Goal: Information Seeking & Learning: Check status

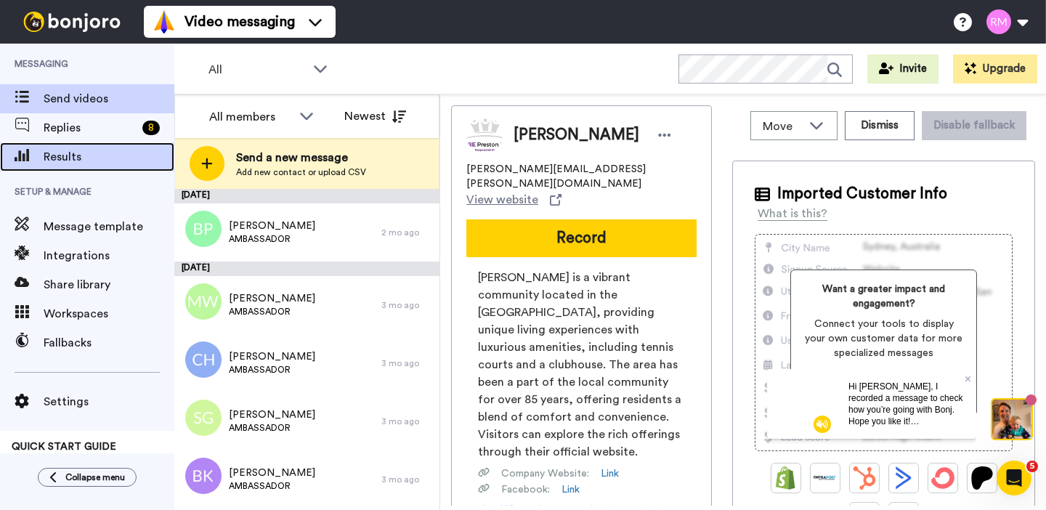
click at [93, 154] on span "Results" at bounding box center [109, 156] width 131 height 17
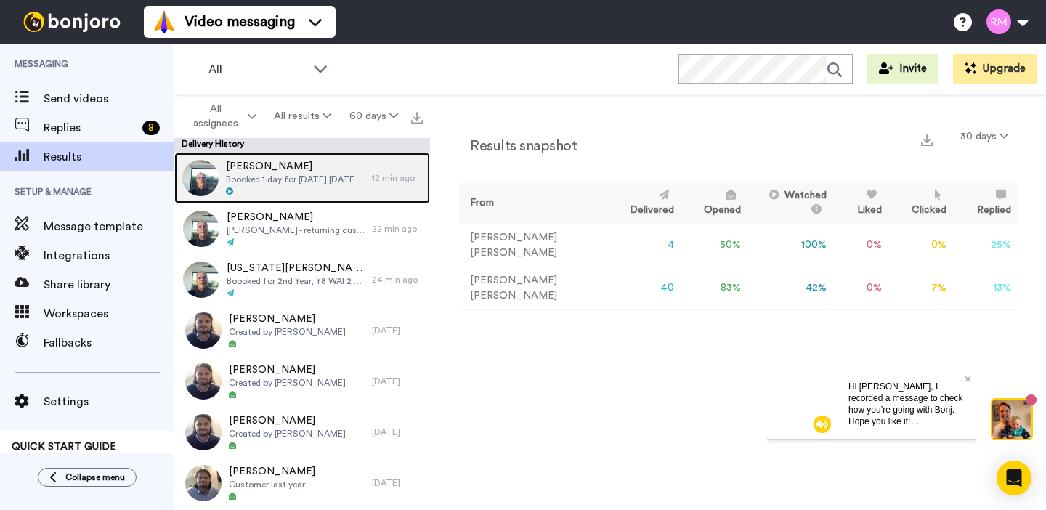
click at [306, 179] on span "Boooked 1 day for [DATE] [DATE] - so please adapt your message accordingly depe…" at bounding box center [295, 180] width 139 height 12
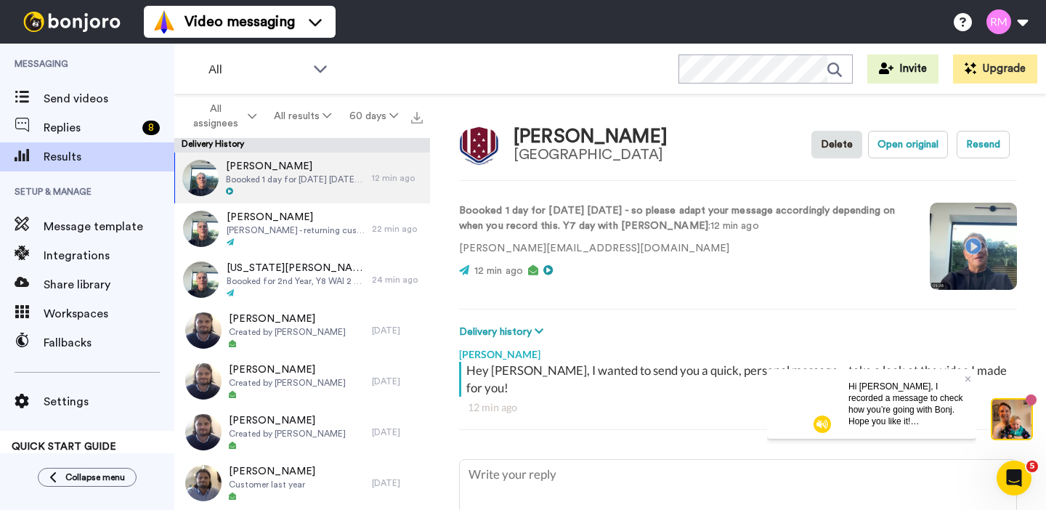
click at [972, 246] on video at bounding box center [973, 246] width 87 height 87
click at [966, 379] on icon at bounding box center [969, 378] width 6 height 9
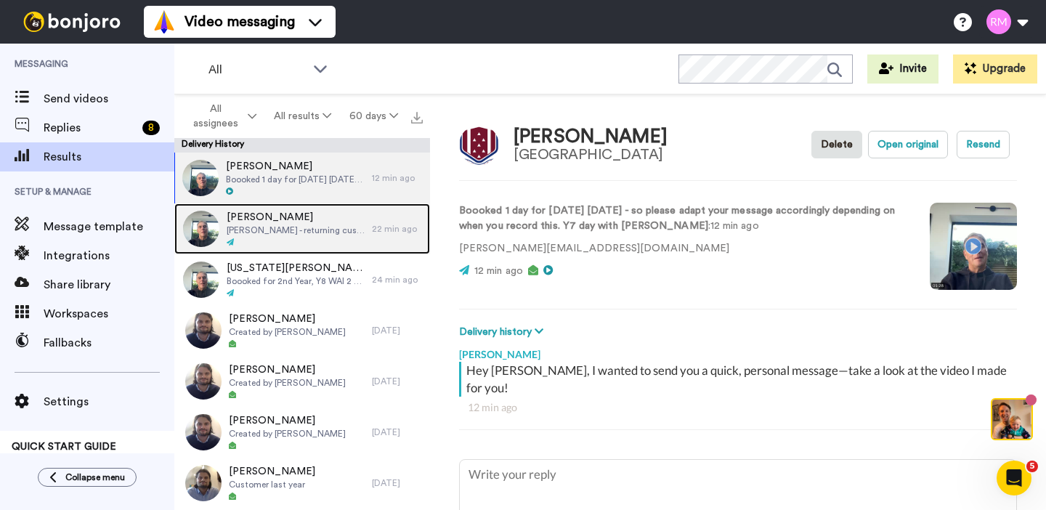
click at [342, 242] on div at bounding box center [296, 243] width 138 height 10
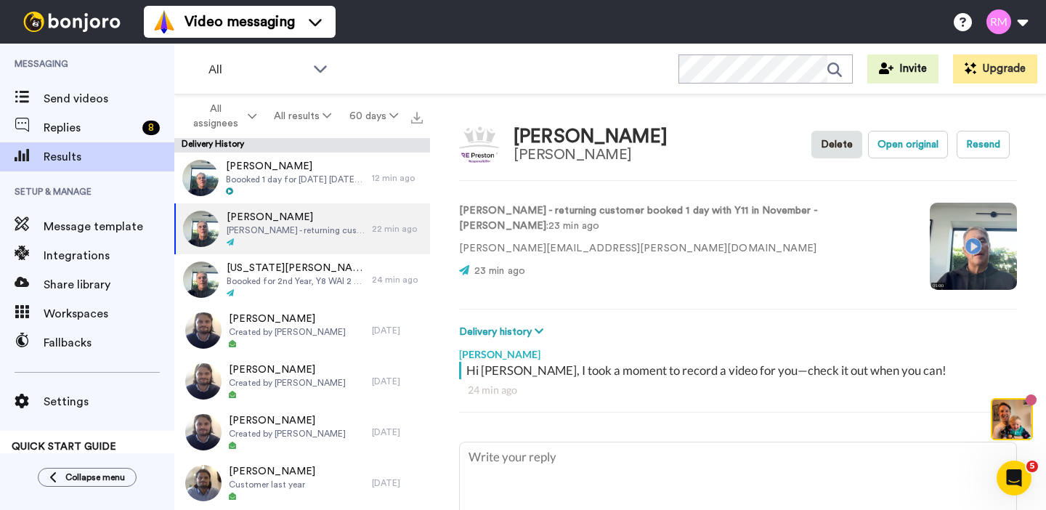
click at [950, 245] on video at bounding box center [973, 246] width 87 height 87
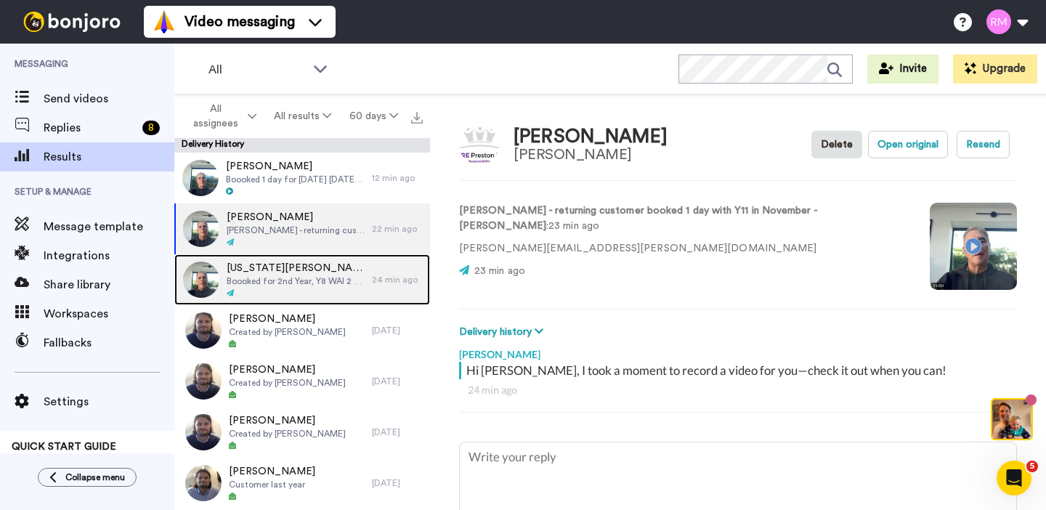
click at [325, 294] on div at bounding box center [296, 293] width 138 height 10
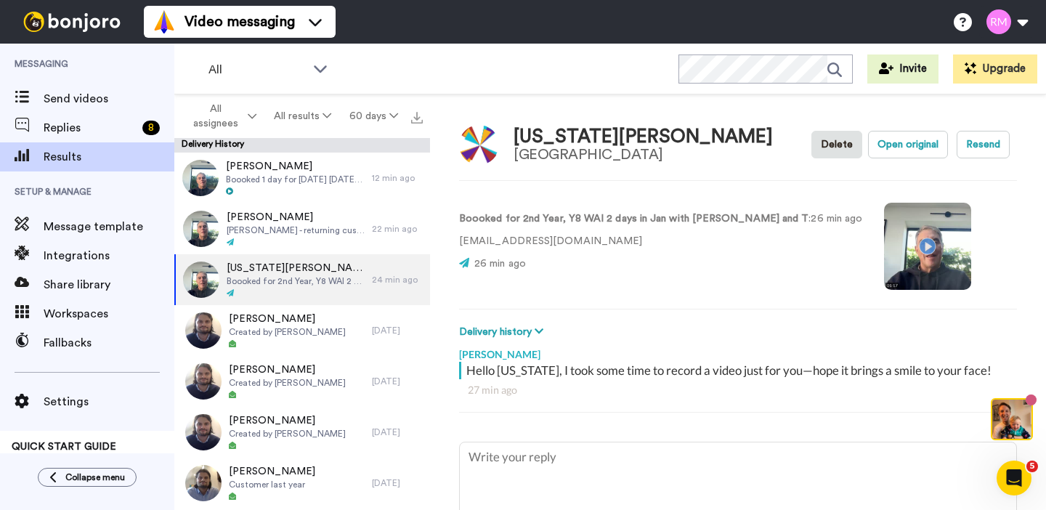
click at [884, 244] on video at bounding box center [927, 246] width 87 height 87
click at [884, 246] on video at bounding box center [927, 246] width 87 height 87
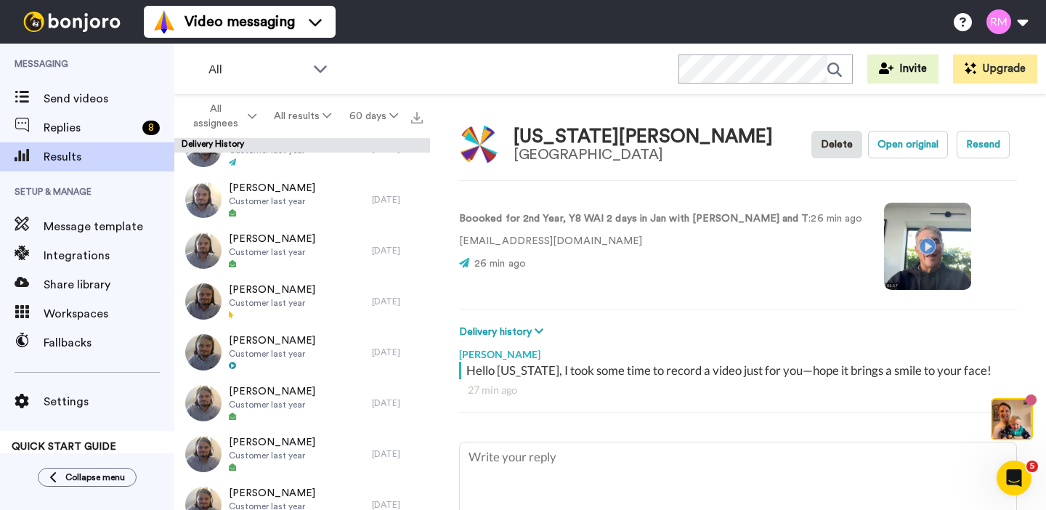
scroll to position [1871, 0]
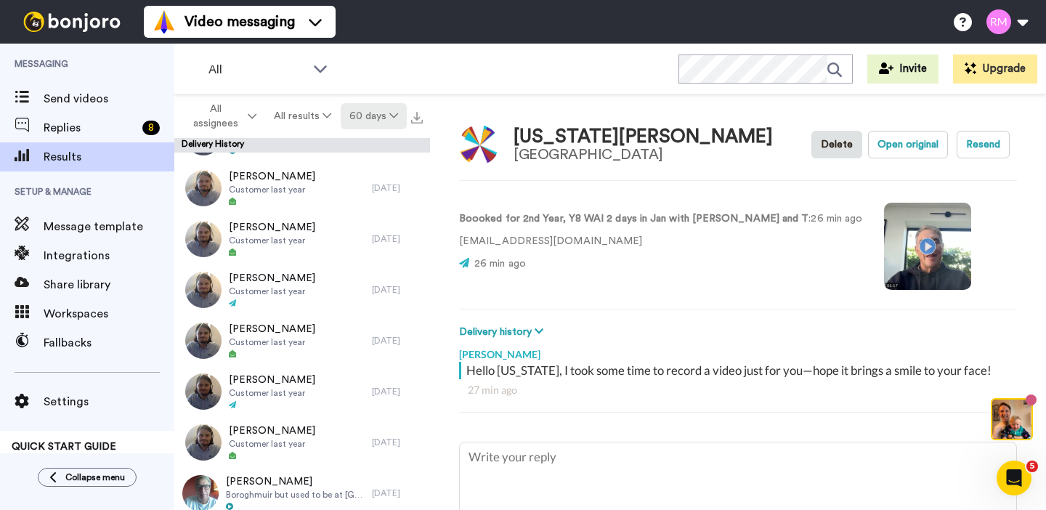
click at [384, 110] on button "60 days" at bounding box center [374, 116] width 66 height 26
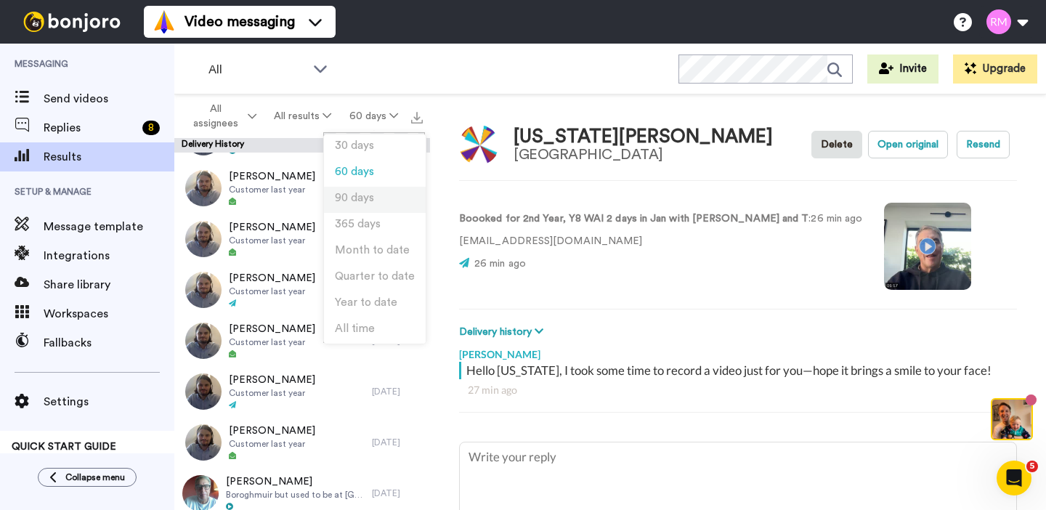
click at [379, 196] on li "90 days" at bounding box center [375, 200] width 102 height 26
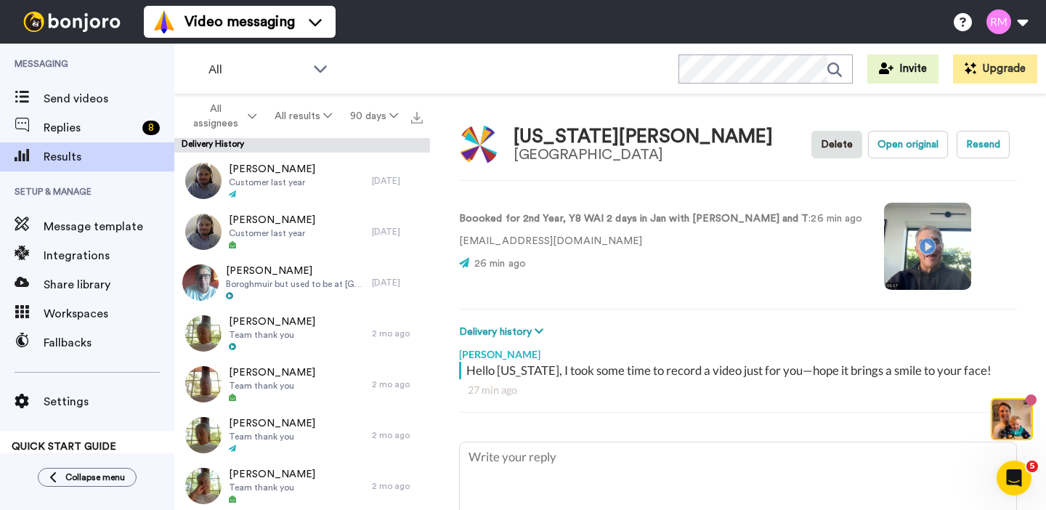
scroll to position [2177, 0]
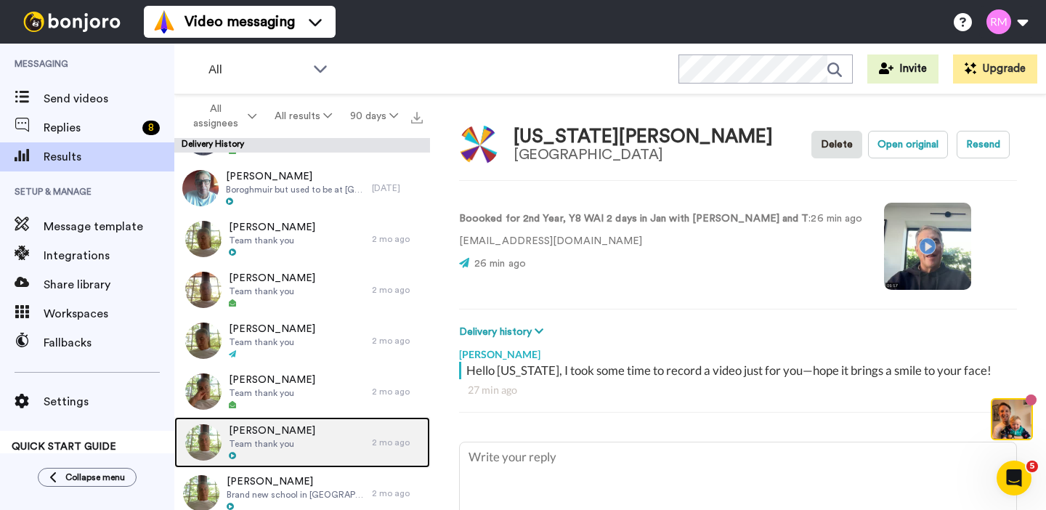
click at [302, 445] on span "Team thank you" at bounding box center [272, 444] width 86 height 12
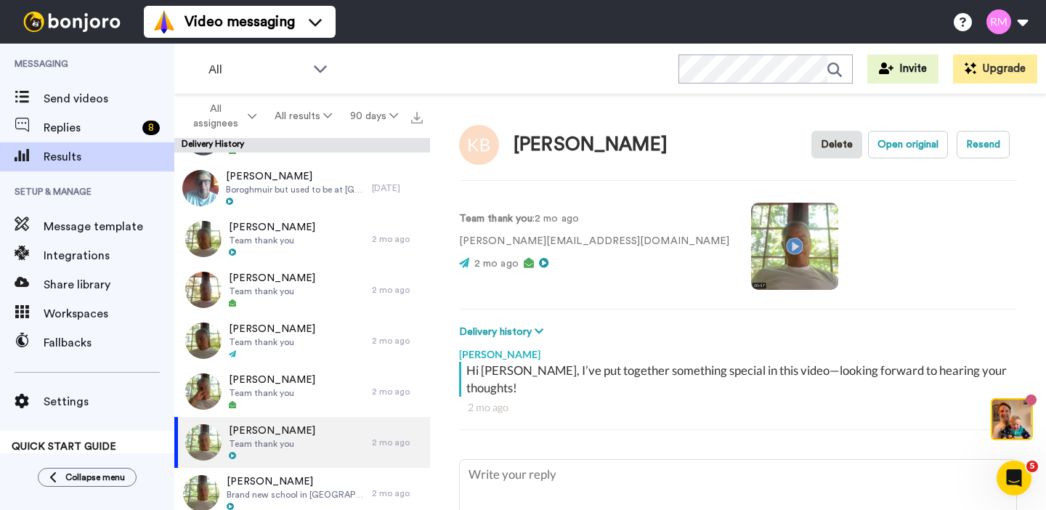
click at [751, 240] on video at bounding box center [794, 246] width 87 height 87
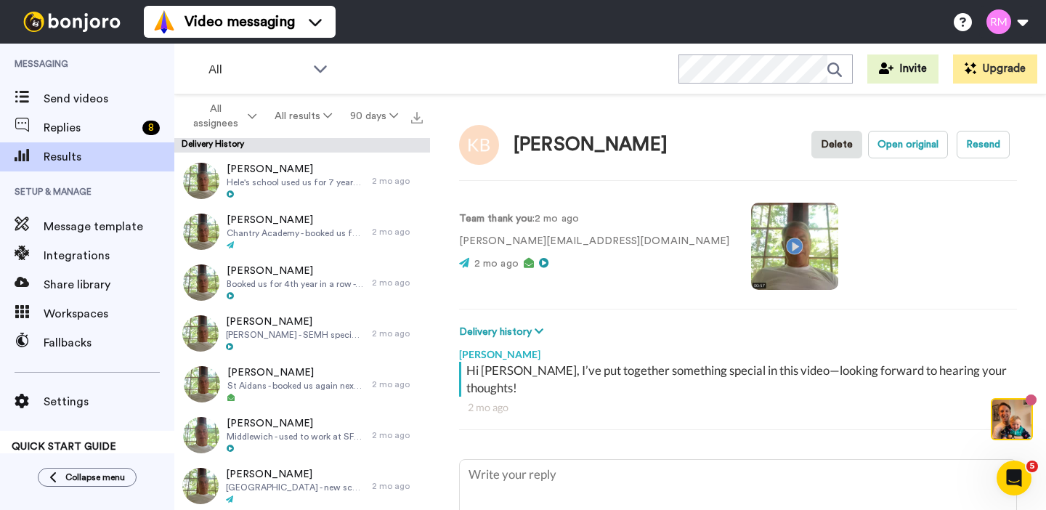
scroll to position [2695, 0]
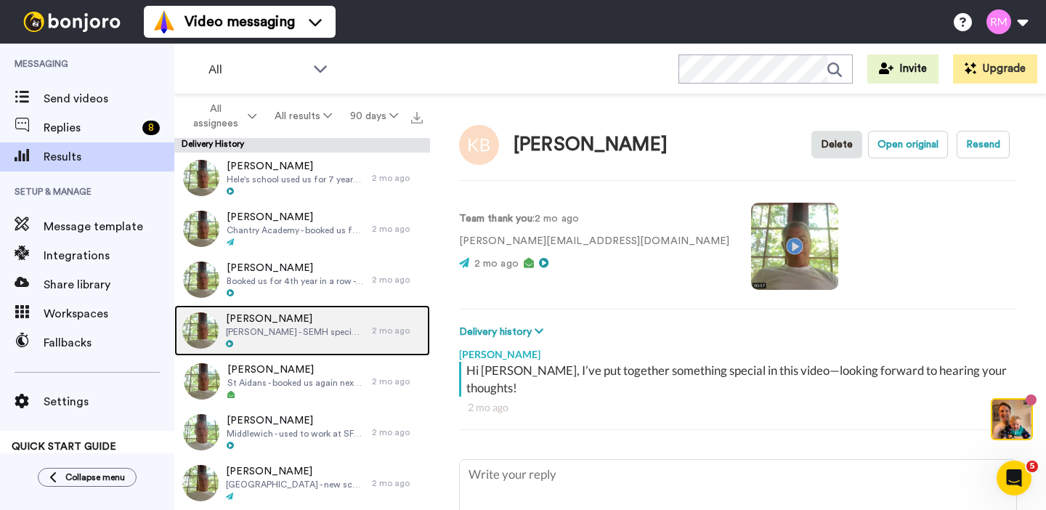
click at [344, 324] on span "Barry Reed" at bounding box center [295, 319] width 139 height 15
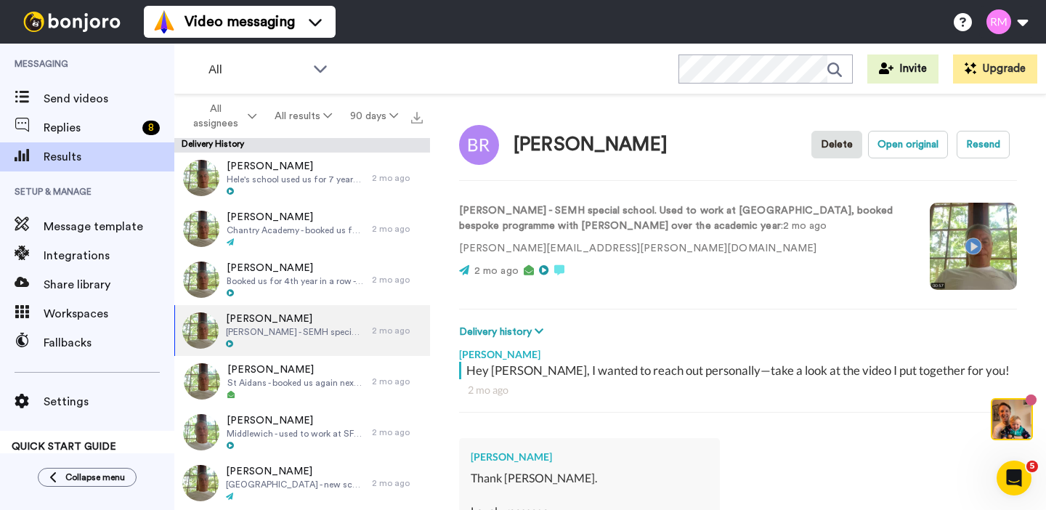
click at [970, 247] on video at bounding box center [973, 246] width 87 height 87
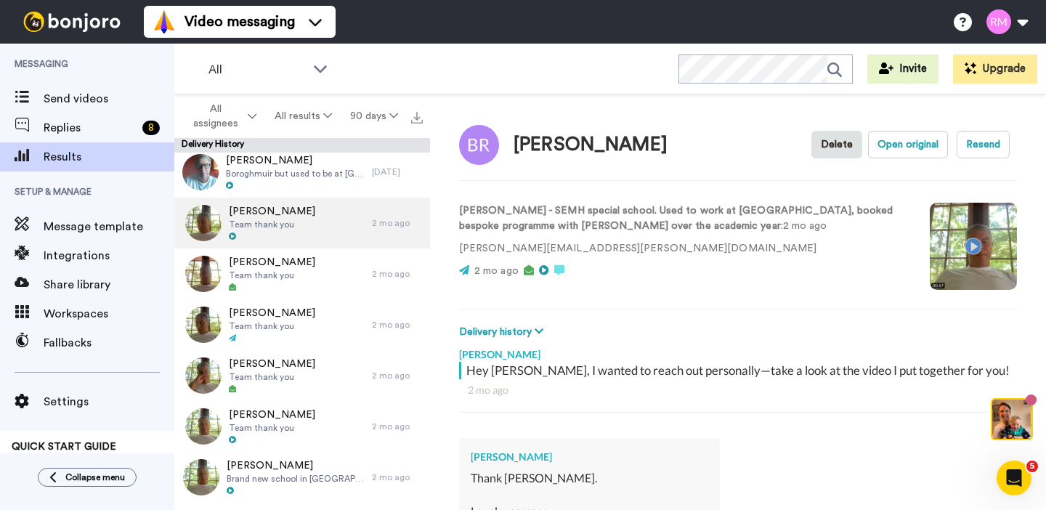
scroll to position [2201, 0]
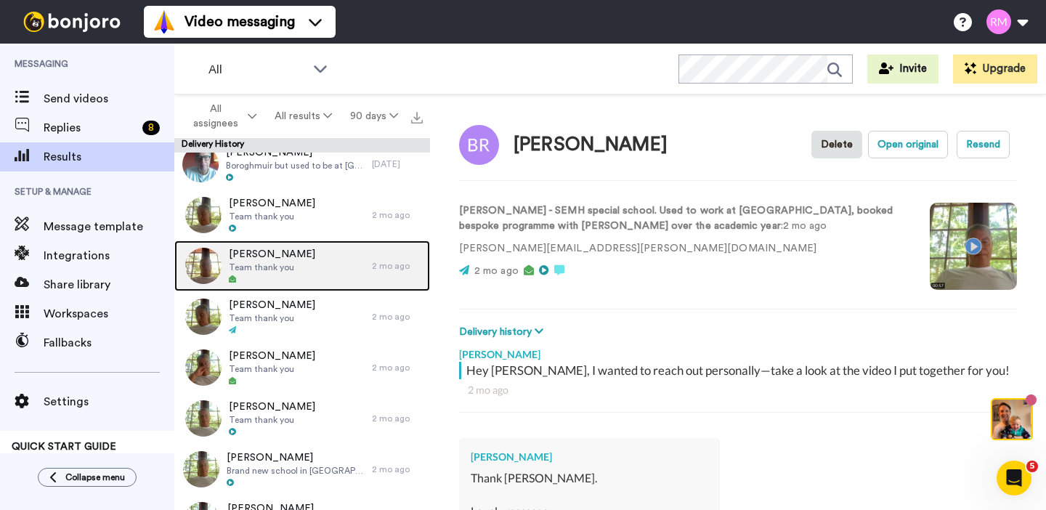
click at [317, 281] on div "Stevie Isted-Brett Team thank you" at bounding box center [273, 265] width 198 height 51
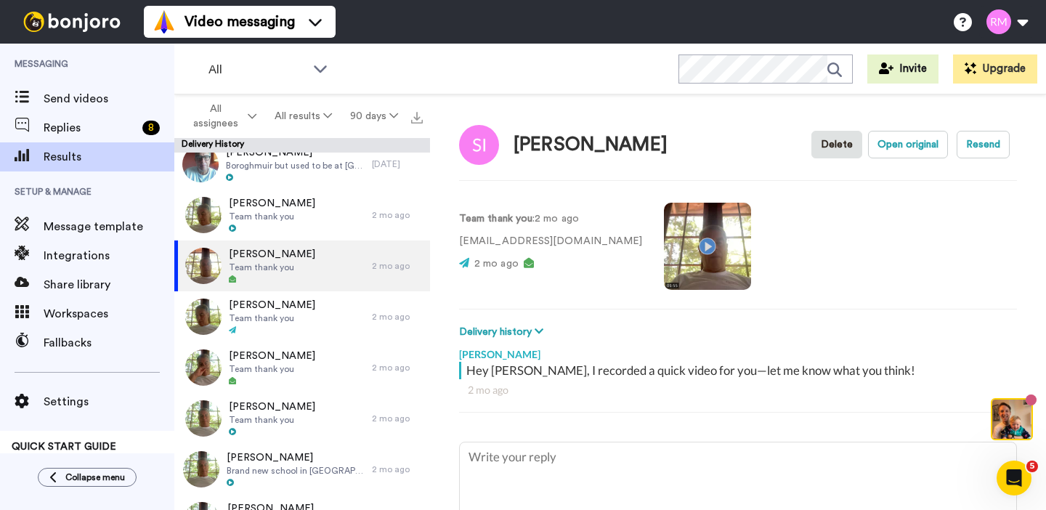
click at [664, 244] on video at bounding box center [707, 246] width 87 height 87
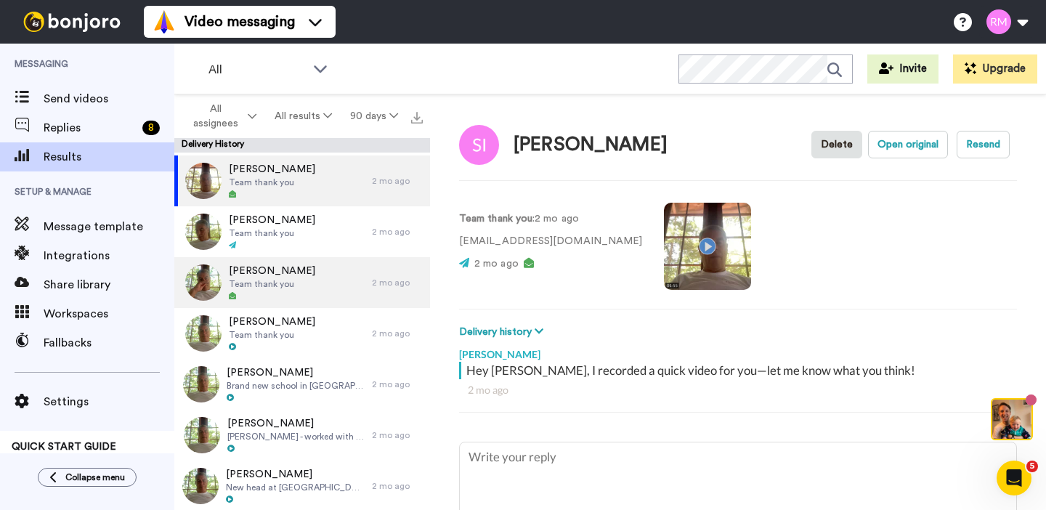
scroll to position [2328, 0]
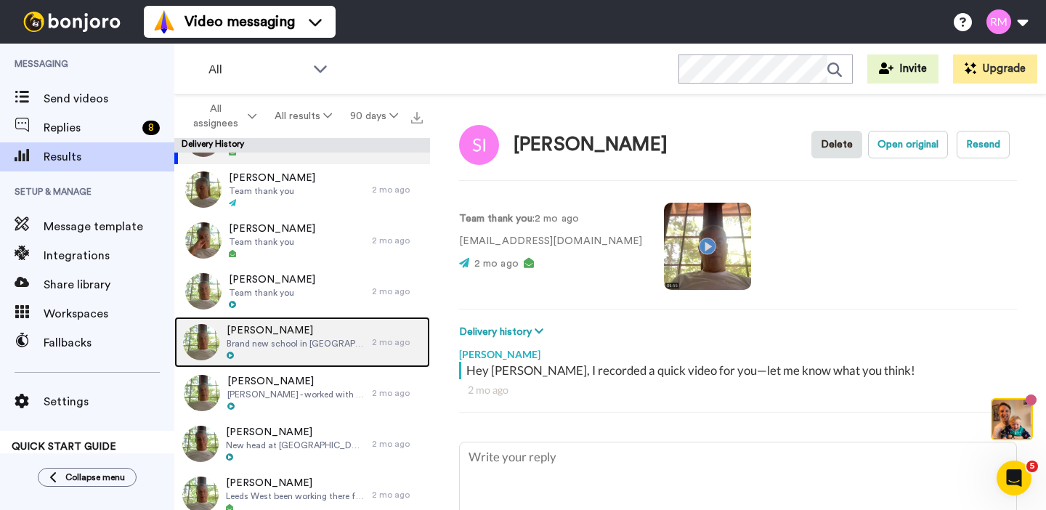
click at [322, 342] on span "Brand new school in Solibull - booked a Y8 WAI in February" at bounding box center [296, 344] width 138 height 12
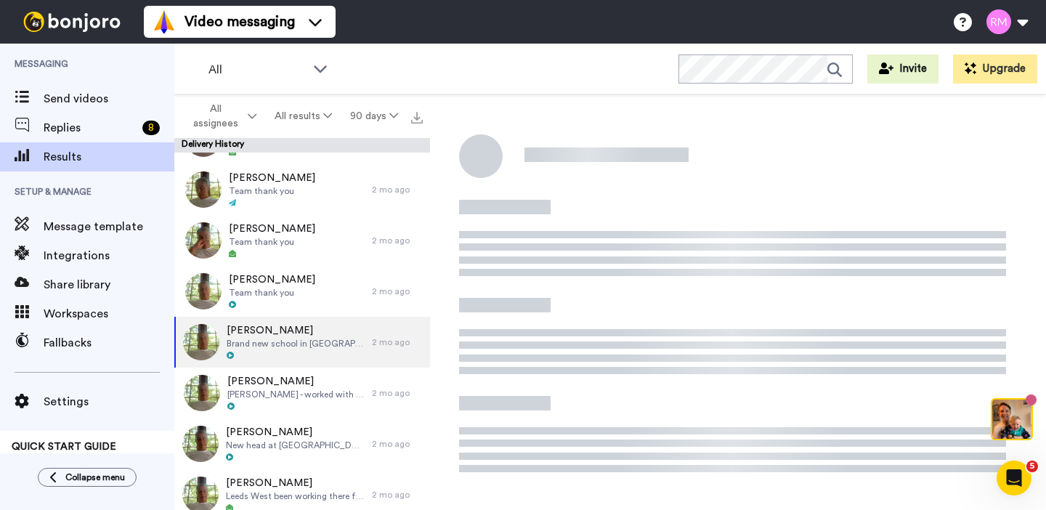
type textarea "x"
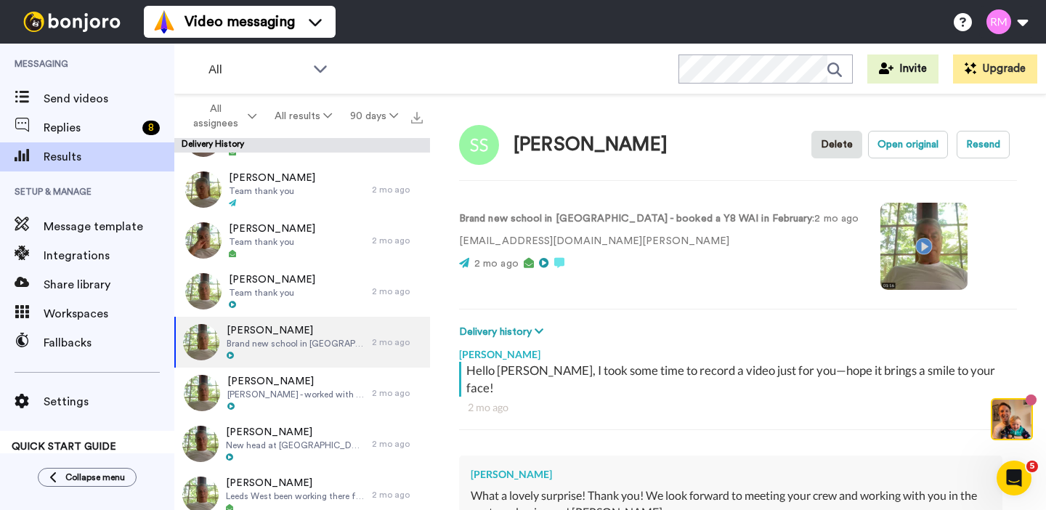
click at [881, 245] on video at bounding box center [924, 246] width 87 height 87
